Goal: Task Accomplishment & Management: Complete application form

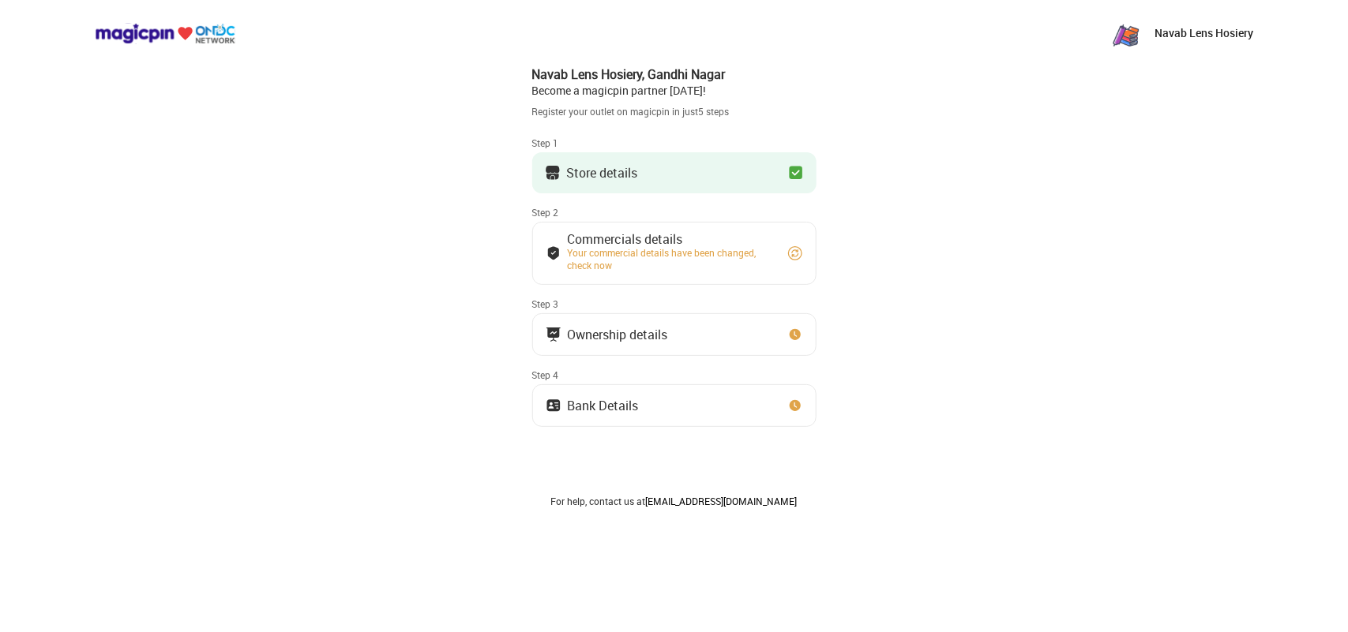
scroll to position [32, 0]
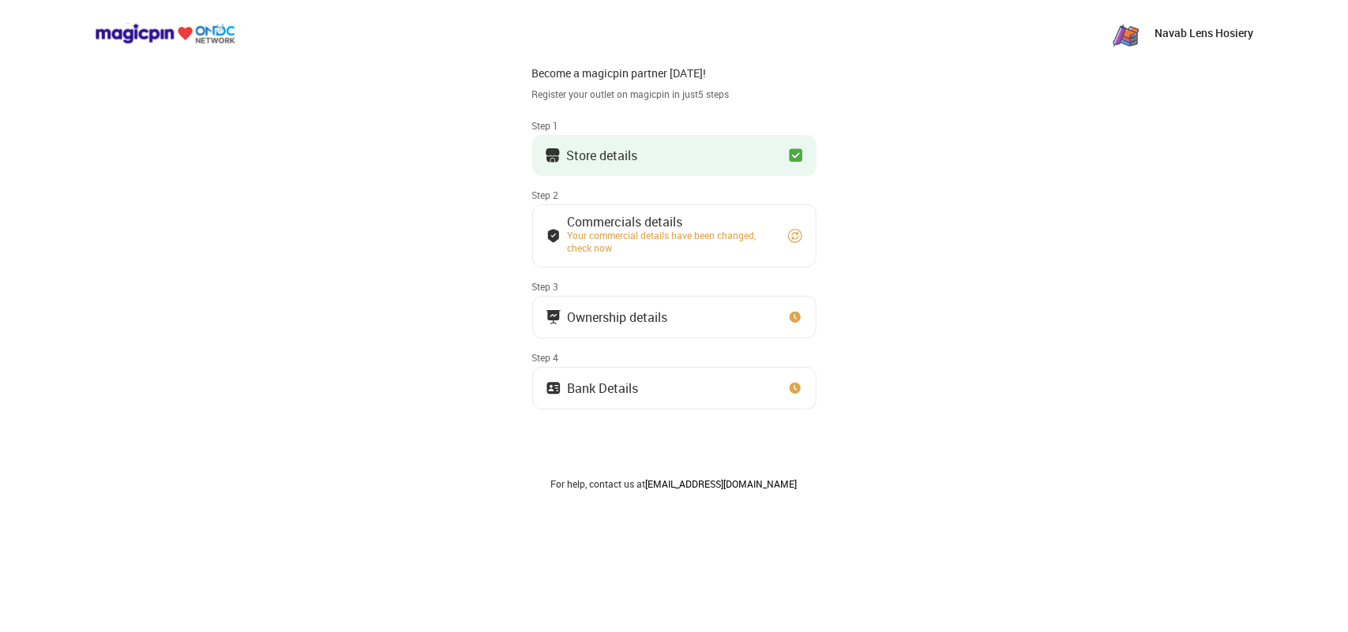
click at [1193, 32] on p "Navab Lens Hosiery" at bounding box center [1203, 33] width 99 height 16
click at [1127, 40] on img at bounding box center [1126, 33] width 32 height 32
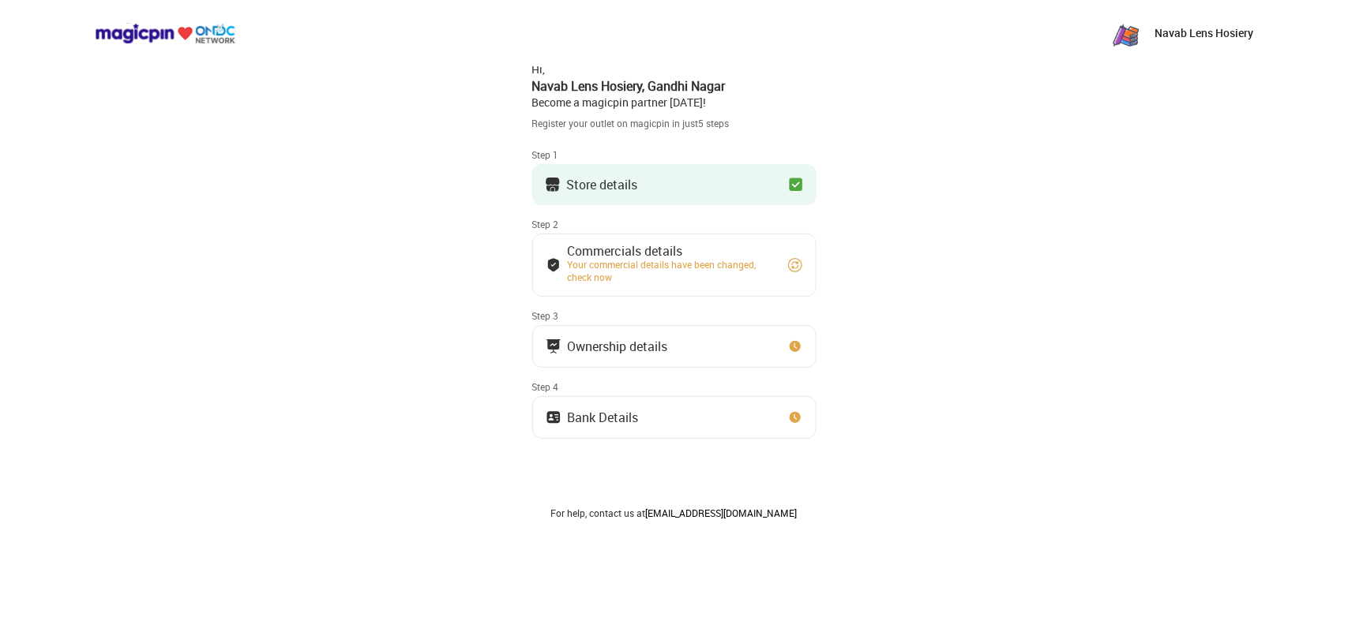
scroll to position [0, 0]
click at [612, 190] on div "Store details" at bounding box center [602, 187] width 71 height 8
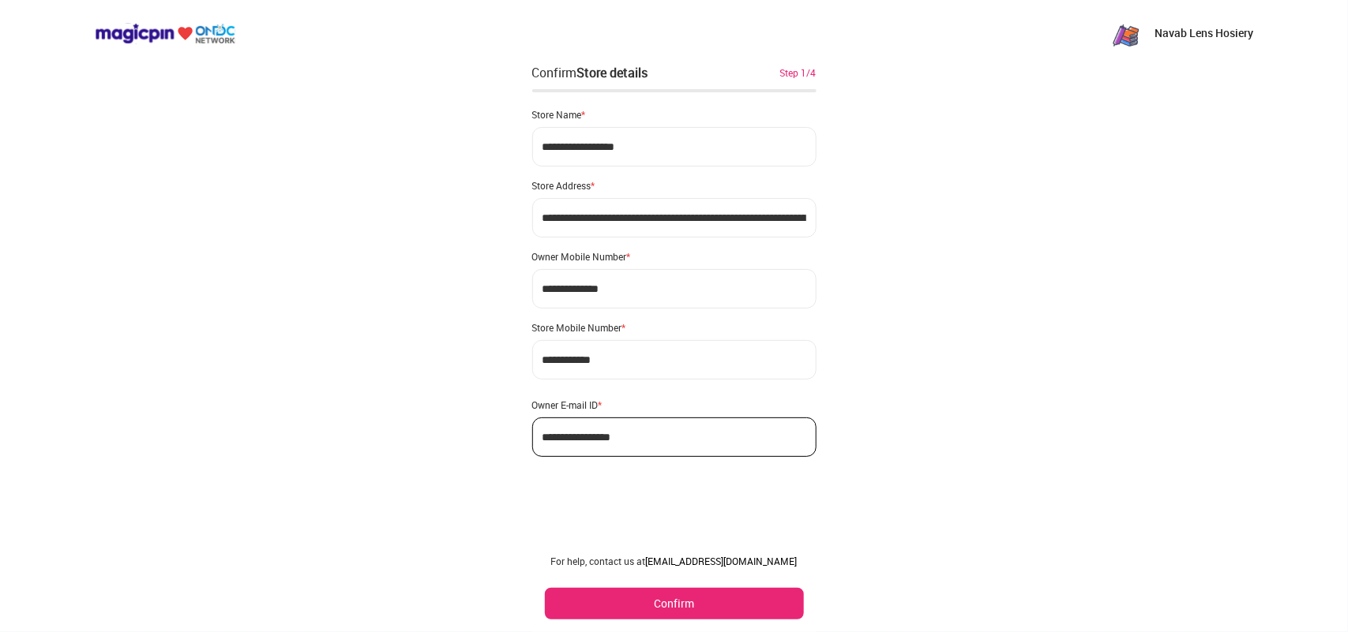
click at [669, 610] on button "Confirm" at bounding box center [674, 604] width 259 height 32
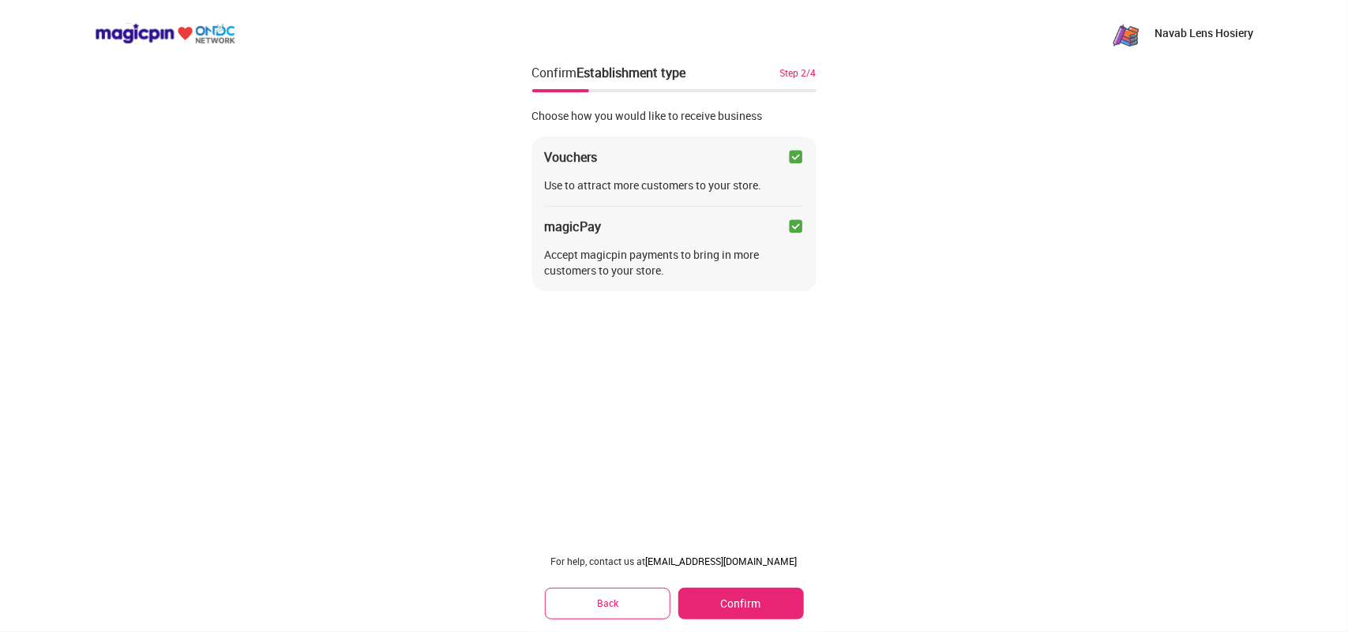
click at [713, 600] on button "Confirm" at bounding box center [740, 604] width 125 height 32
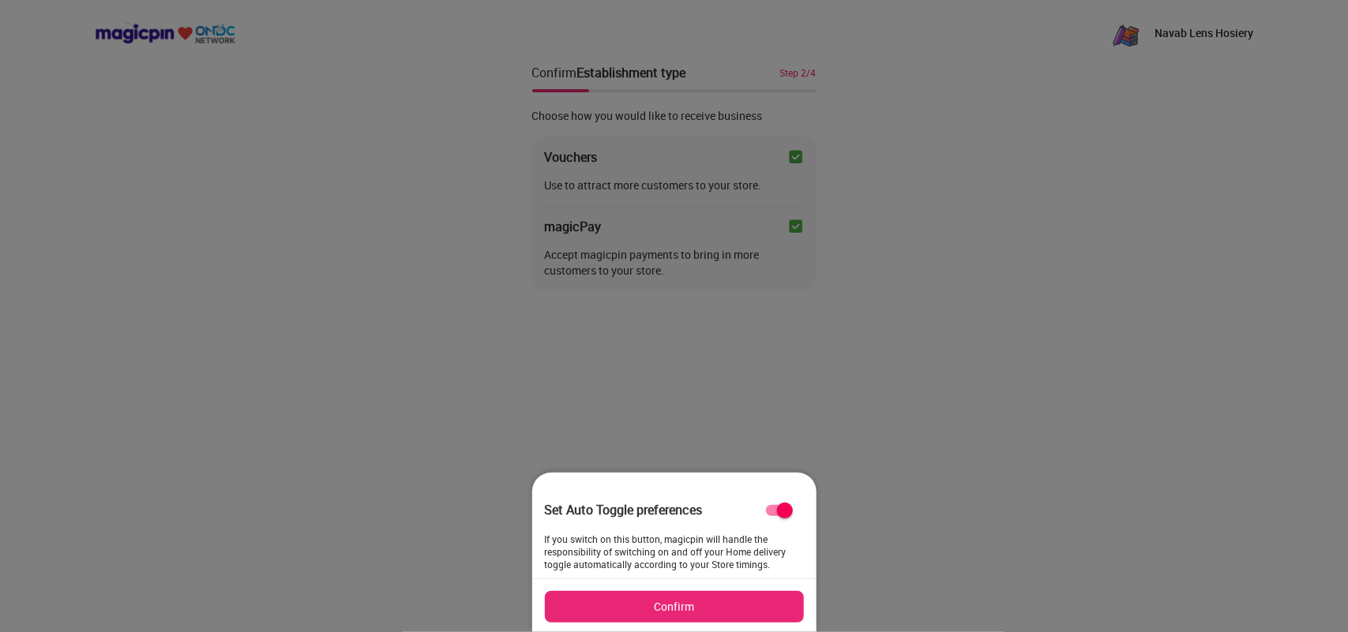
click at [837, 460] on div at bounding box center [674, 316] width 1348 height 632
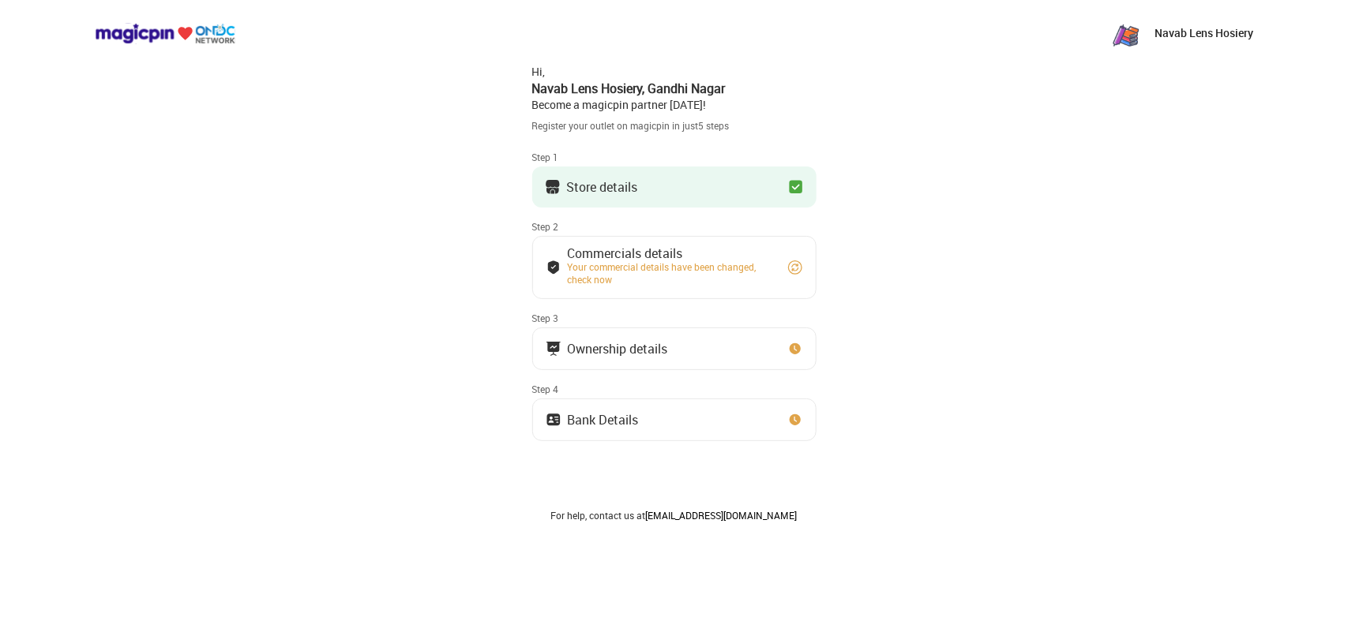
click at [1200, 30] on p "Navab Lens Hosiery" at bounding box center [1203, 33] width 99 height 16
click at [1149, 36] on div "Navab Lens Hosiery" at bounding box center [1181, 33] width 143 height 32
